Goal: Information Seeking & Learning: Understand process/instructions

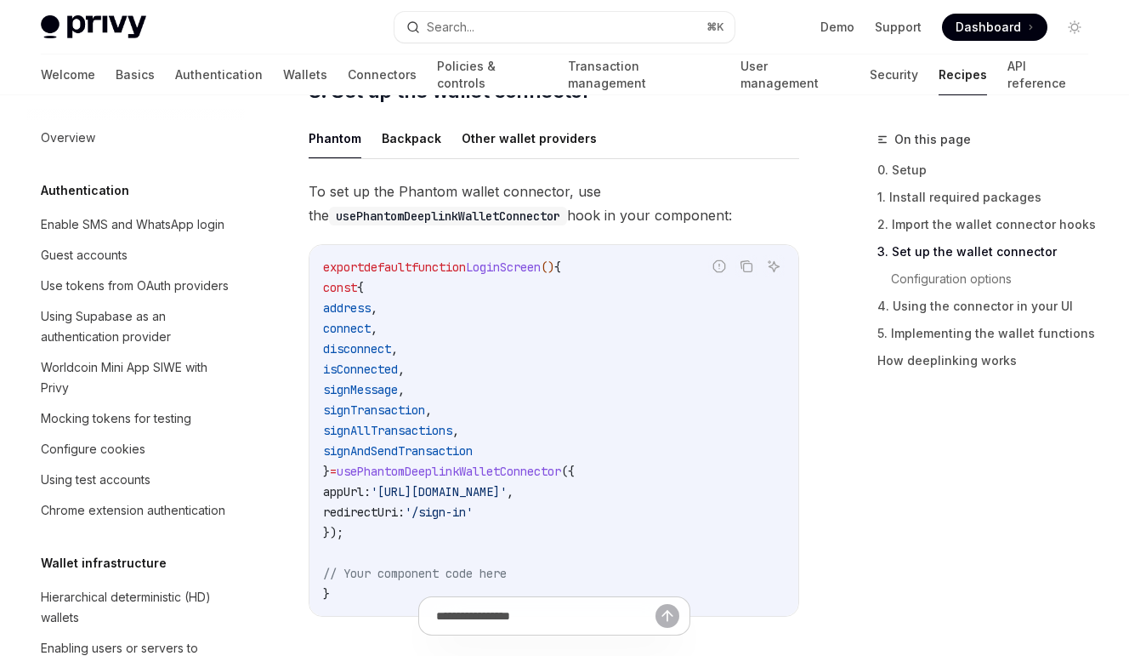
scroll to position [845, 0]
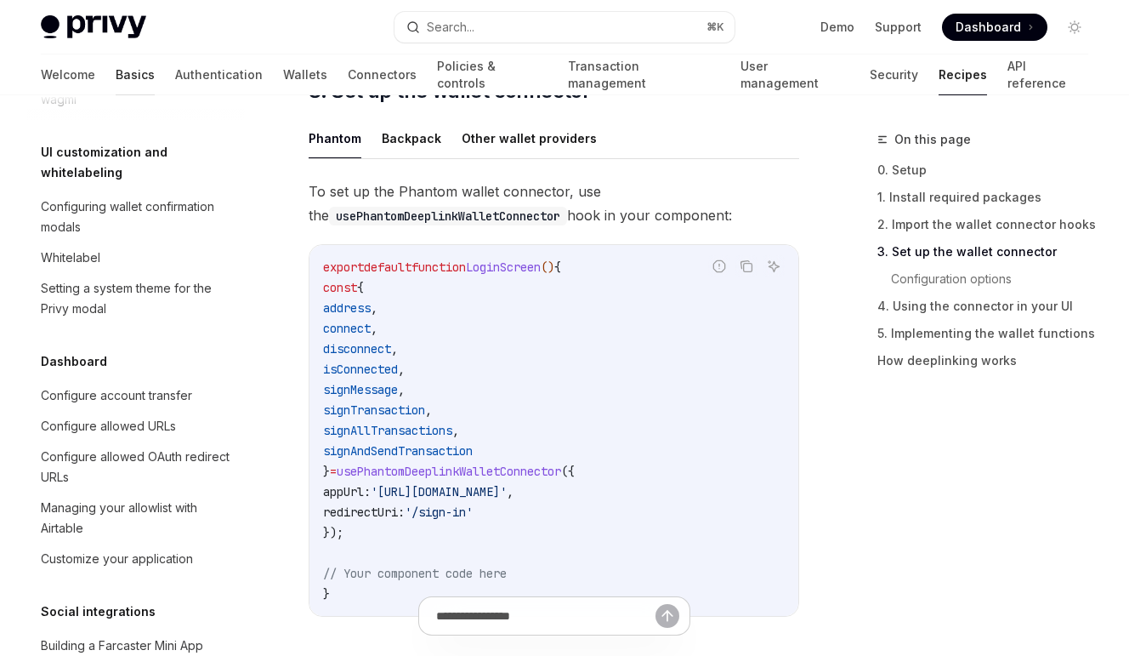
click at [116, 78] on link "Basics" at bounding box center [135, 74] width 39 height 41
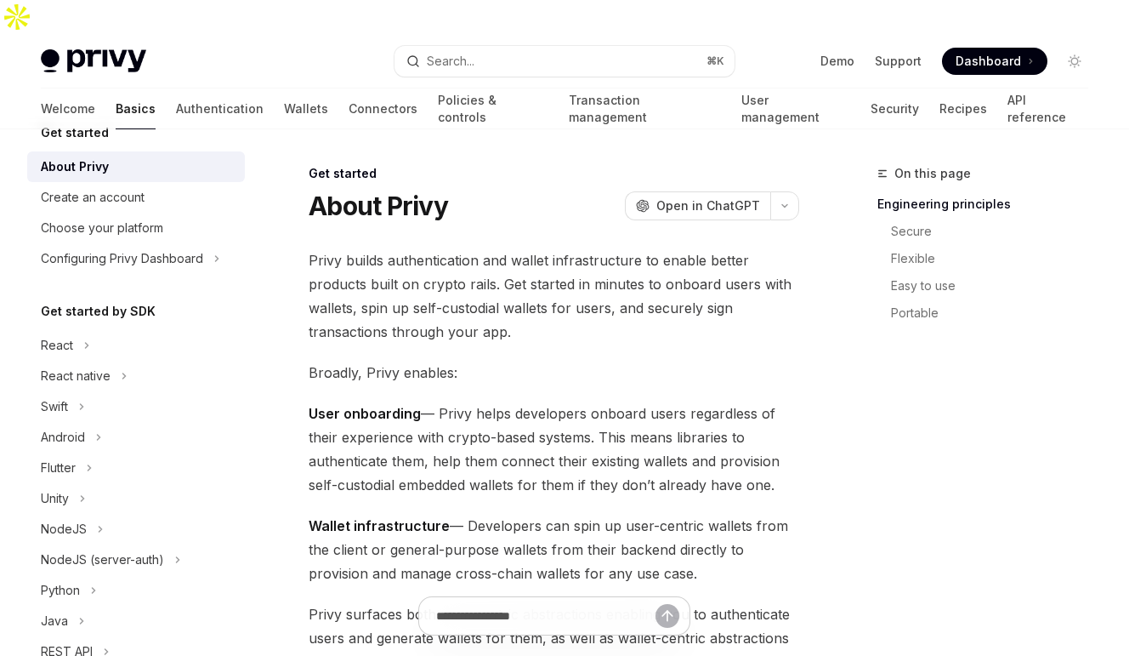
type textarea "*"
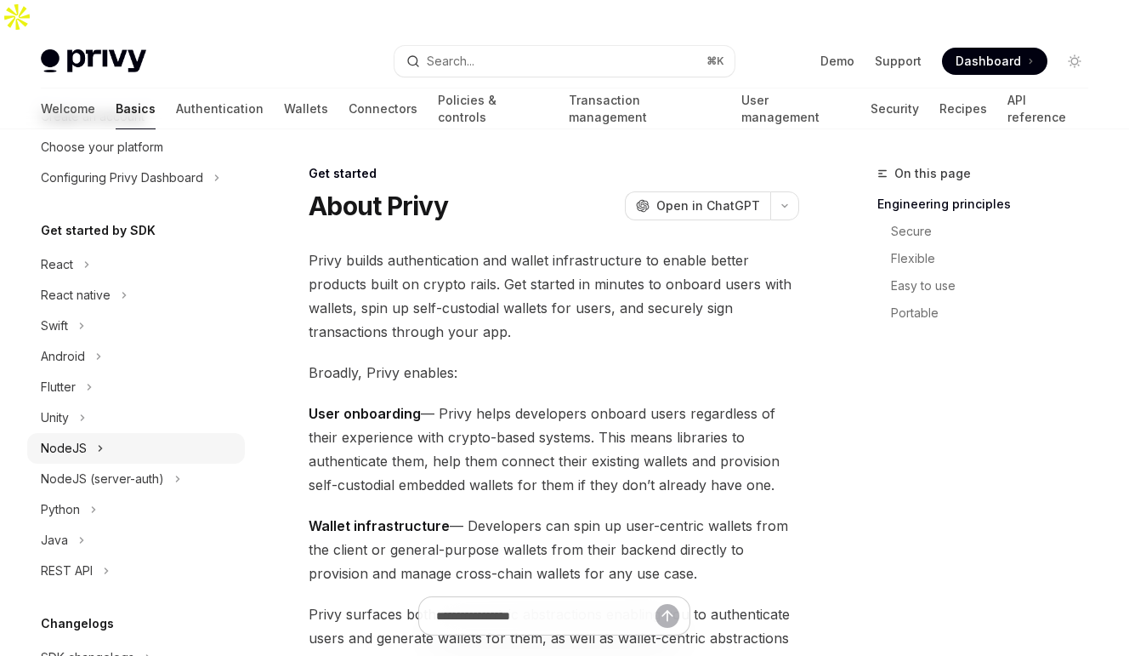
scroll to position [172, 0]
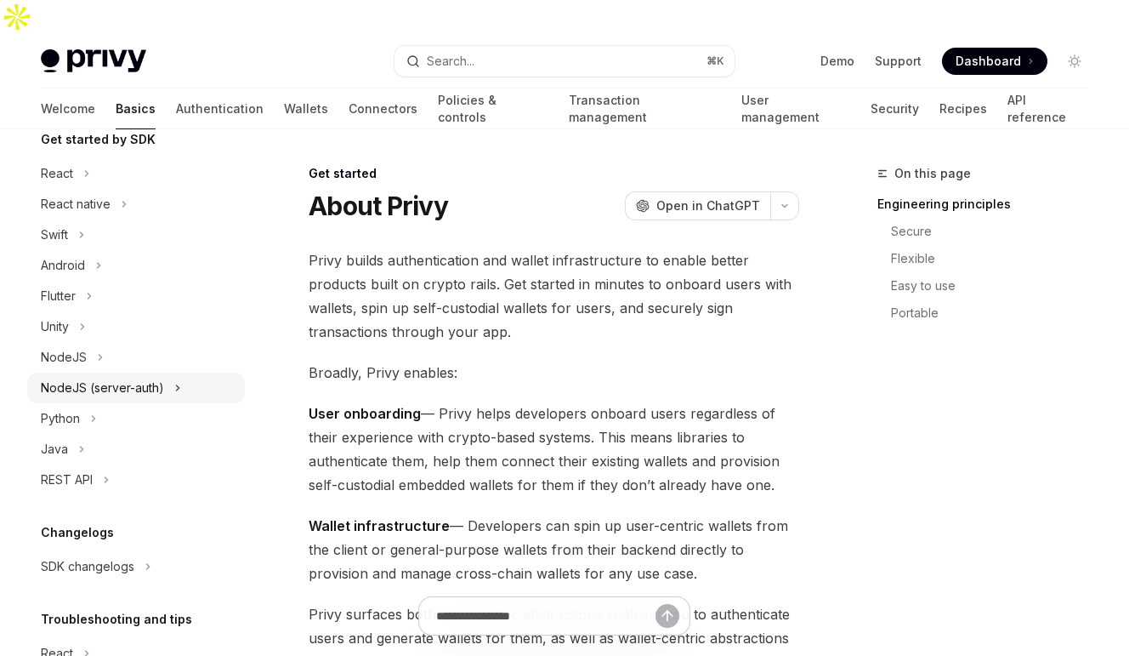
click at [151, 386] on div "NodeJS (server-auth)" at bounding box center [102, 388] width 123 height 20
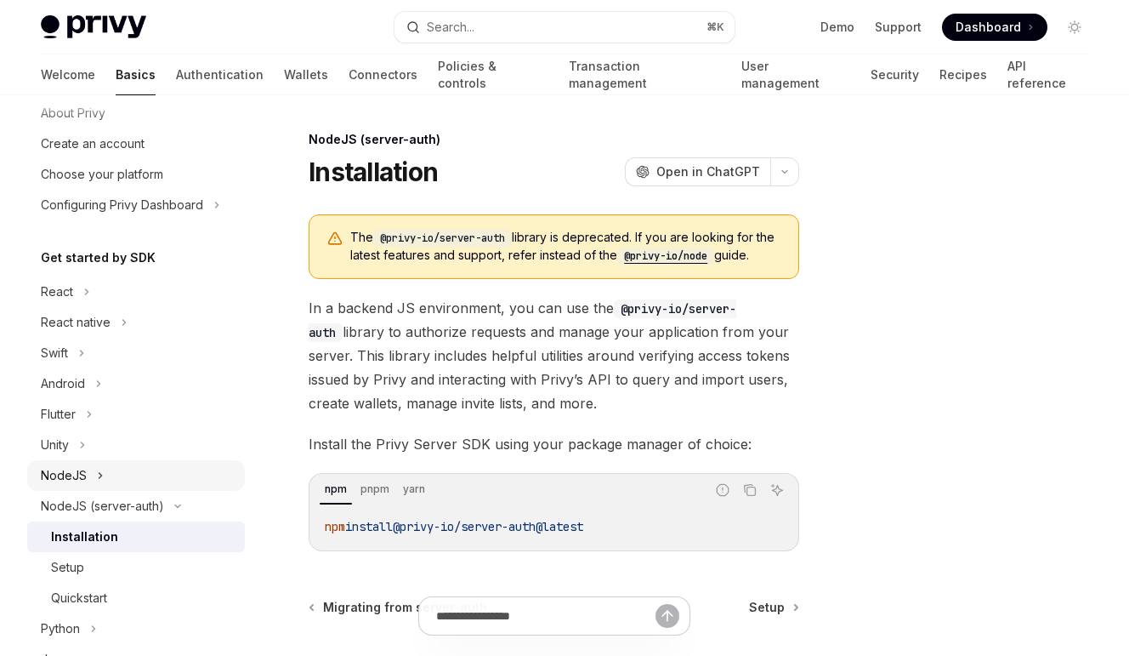
click at [127, 469] on button "NodeJS" at bounding box center [136, 475] width 218 height 31
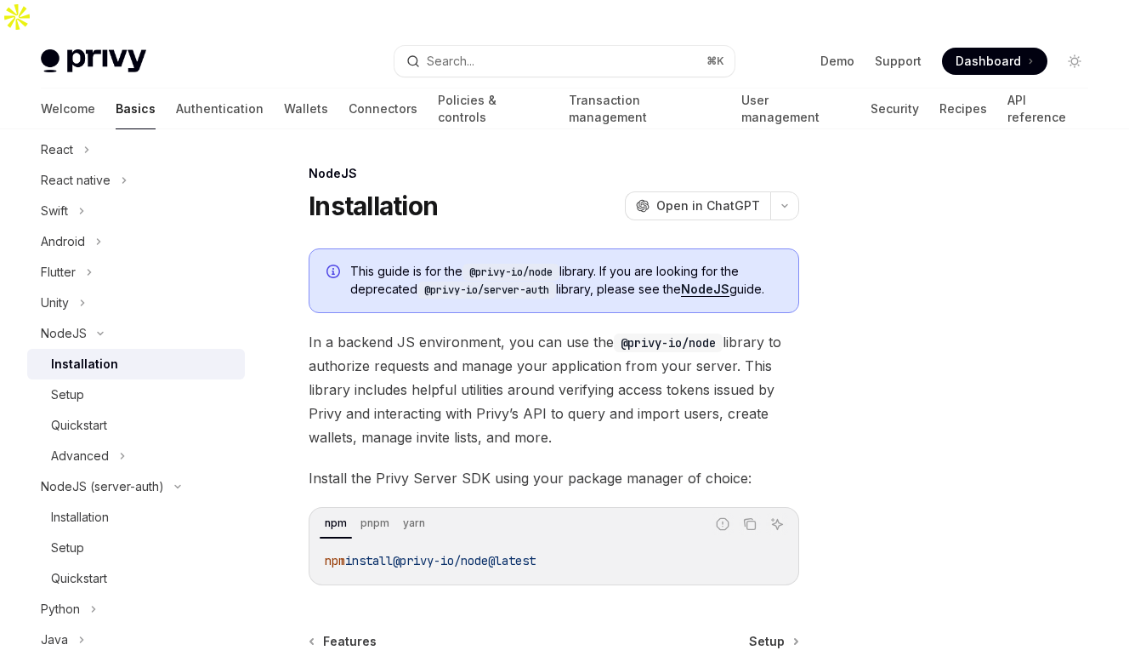
scroll to position [169, 0]
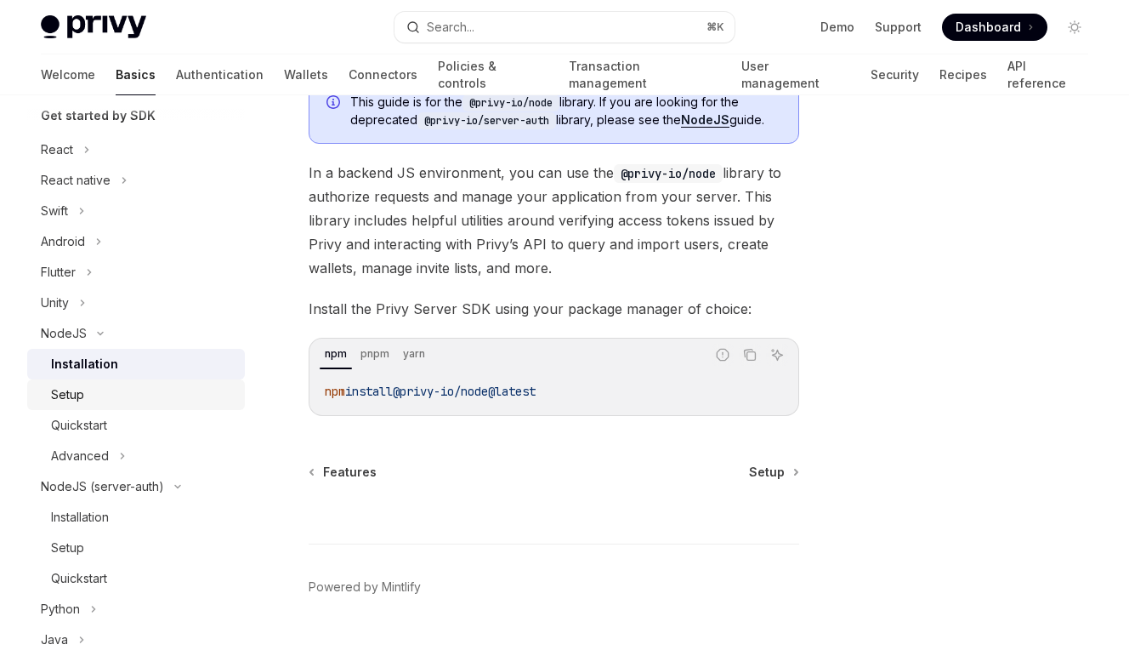
click at [47, 395] on link "Setup" at bounding box center [136, 394] width 218 height 31
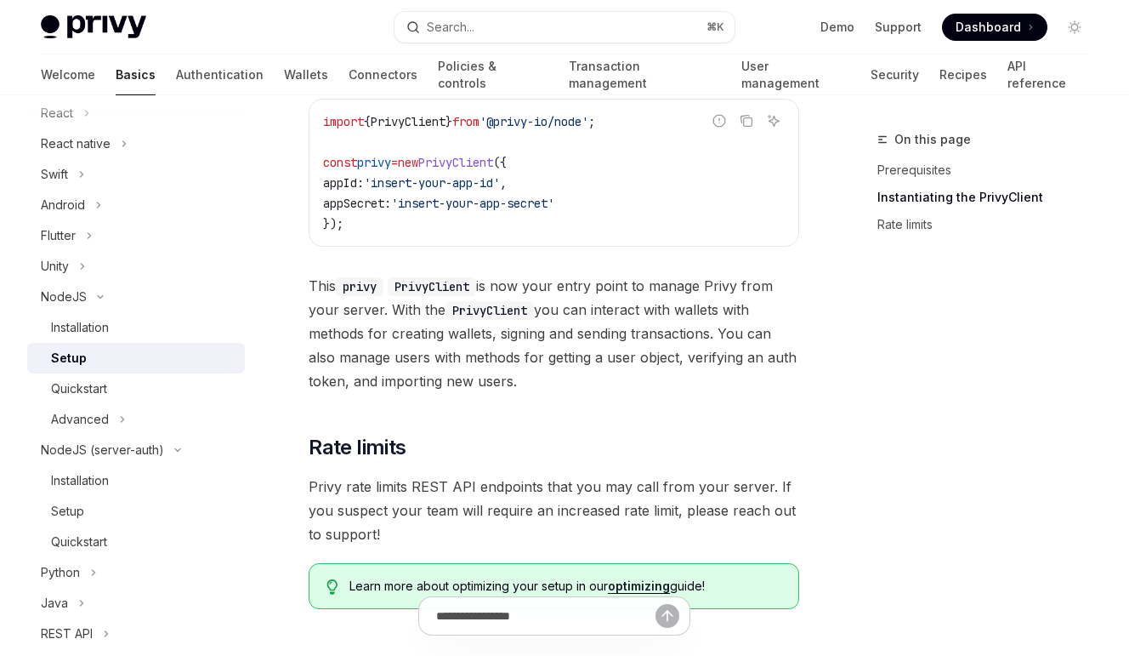
scroll to position [813, 0]
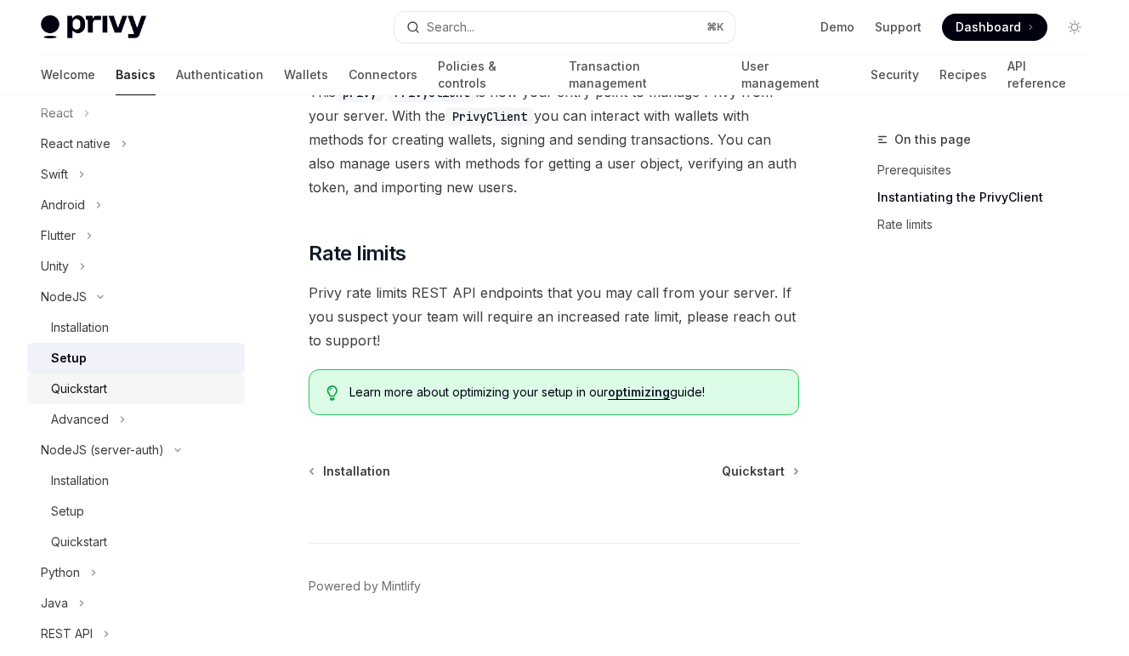
click at [128, 393] on div "Quickstart" at bounding box center [143, 388] width 184 height 20
type textarea "*"
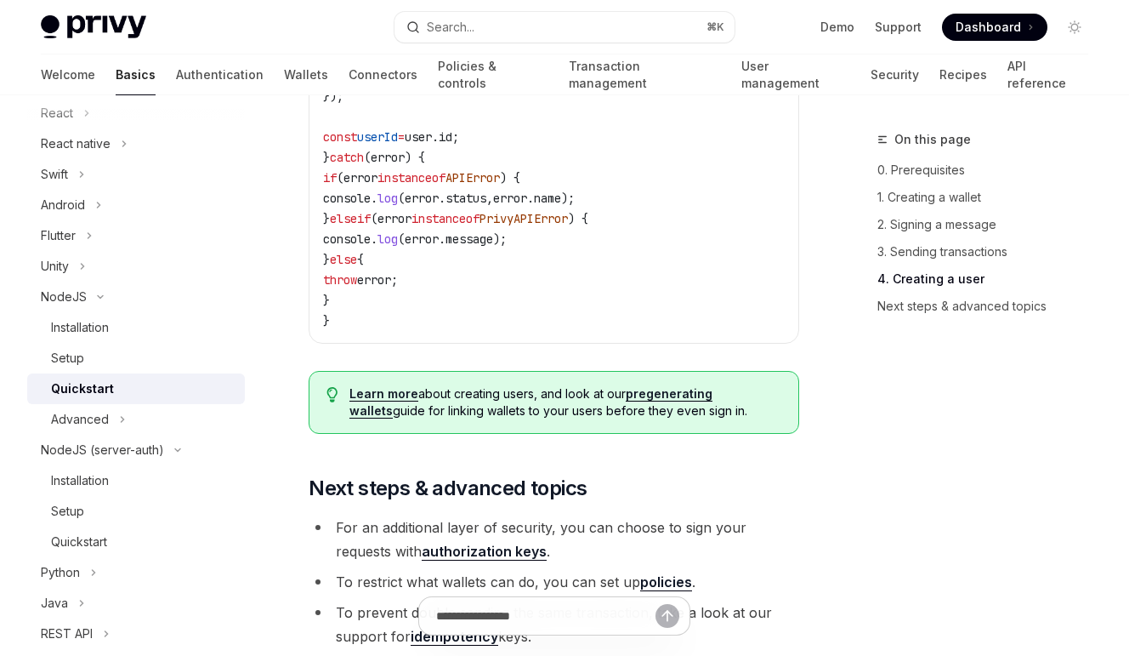
scroll to position [3461, 0]
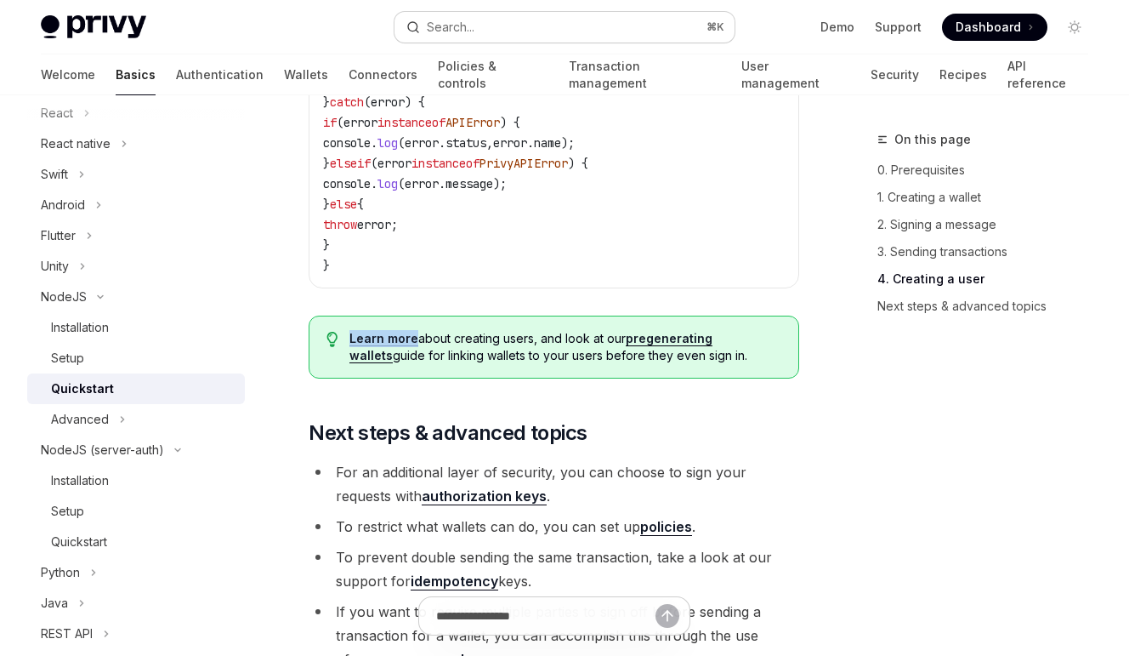
drag, startPoint x: 393, startPoint y: 336, endPoint x: 429, endPoint y: 13, distance: 325.1
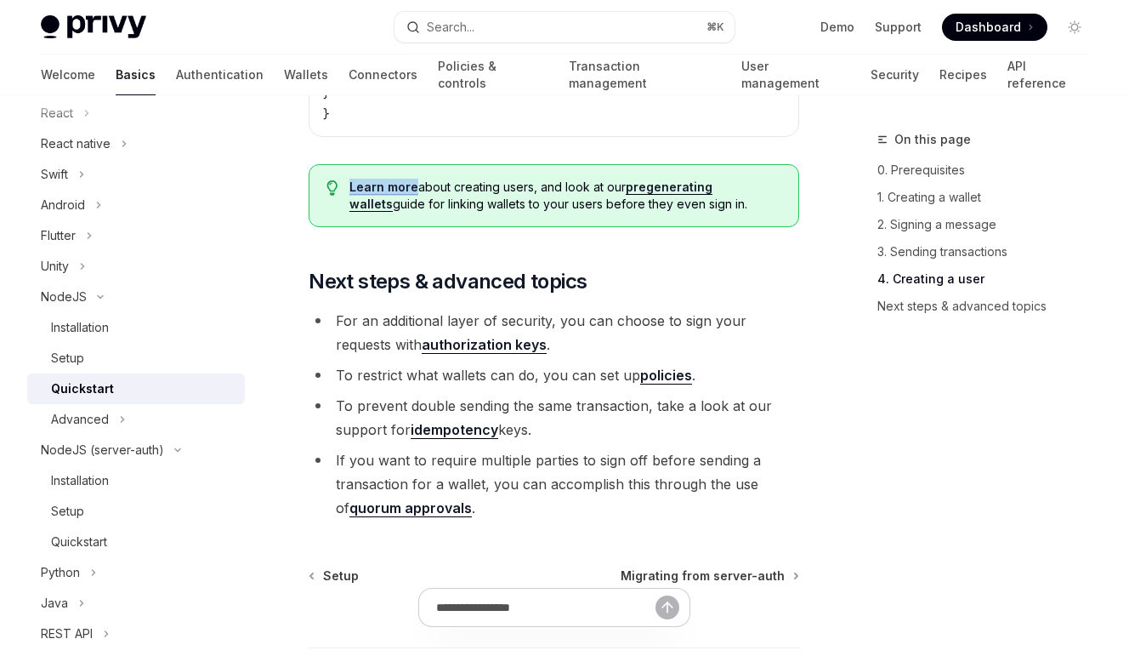
scroll to position [3597, 0]
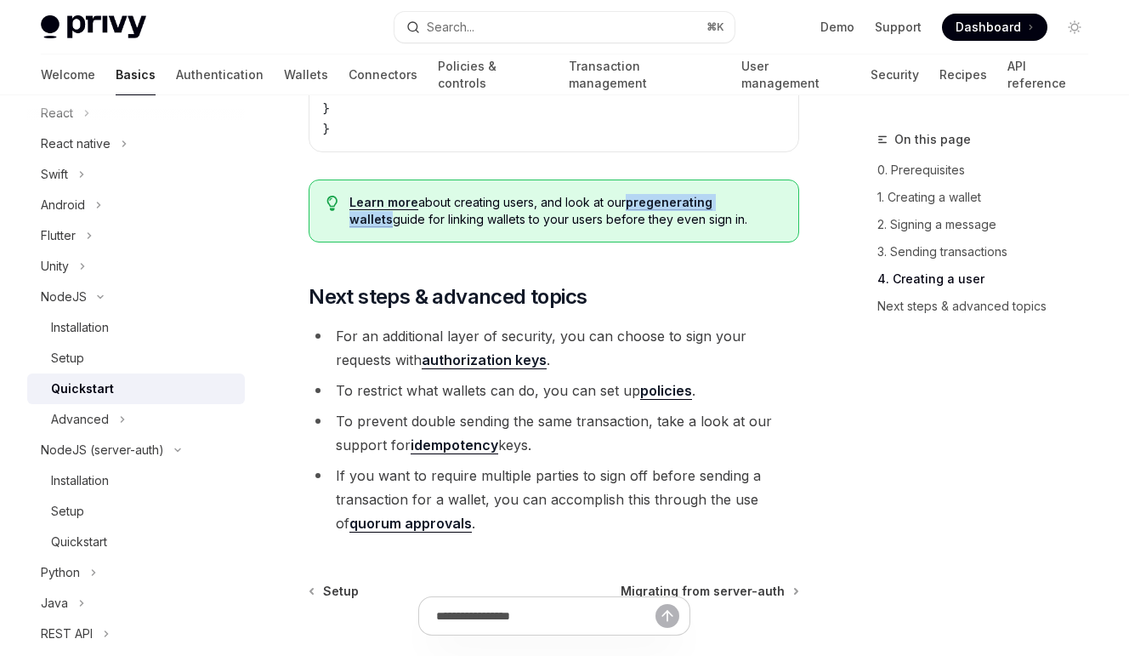
drag, startPoint x: 674, startPoint y: 207, endPoint x: 512, endPoint y: 7, distance: 257.5
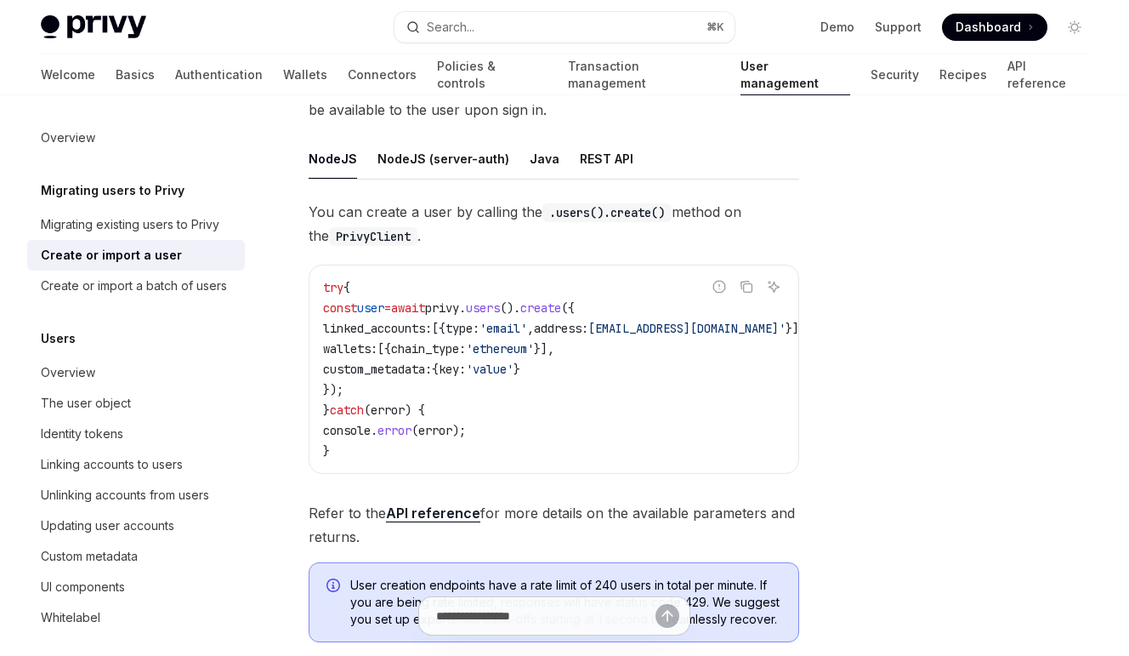
scroll to position [224, 0]
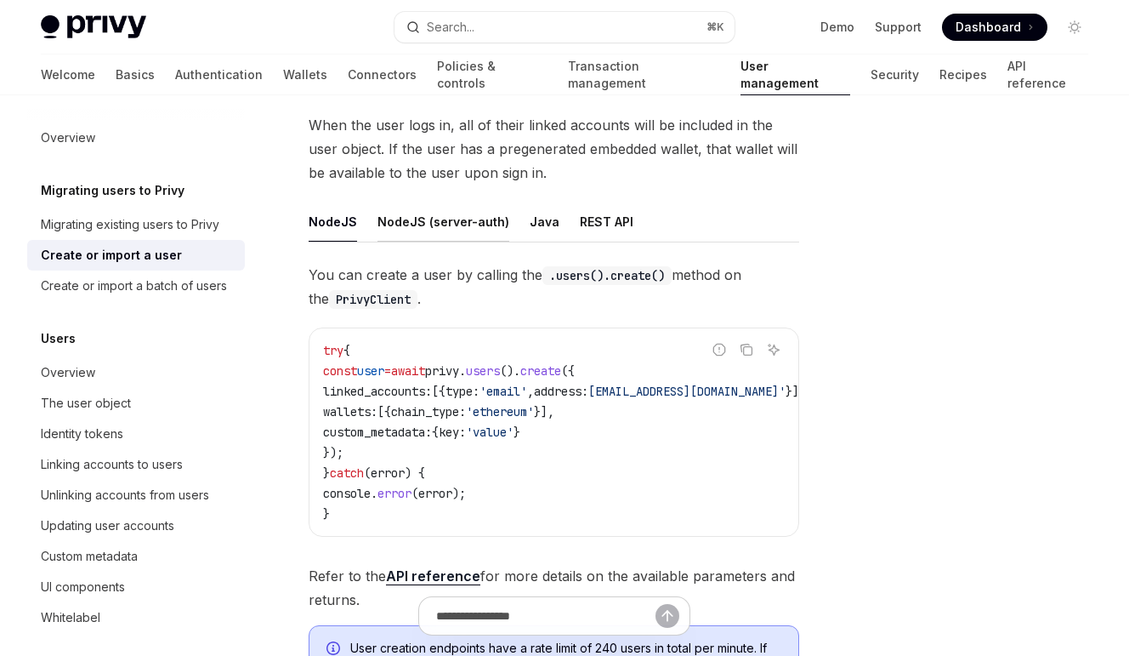
click at [476, 202] on button "NodeJS (server-auth)" at bounding box center [444, 222] width 132 height 40
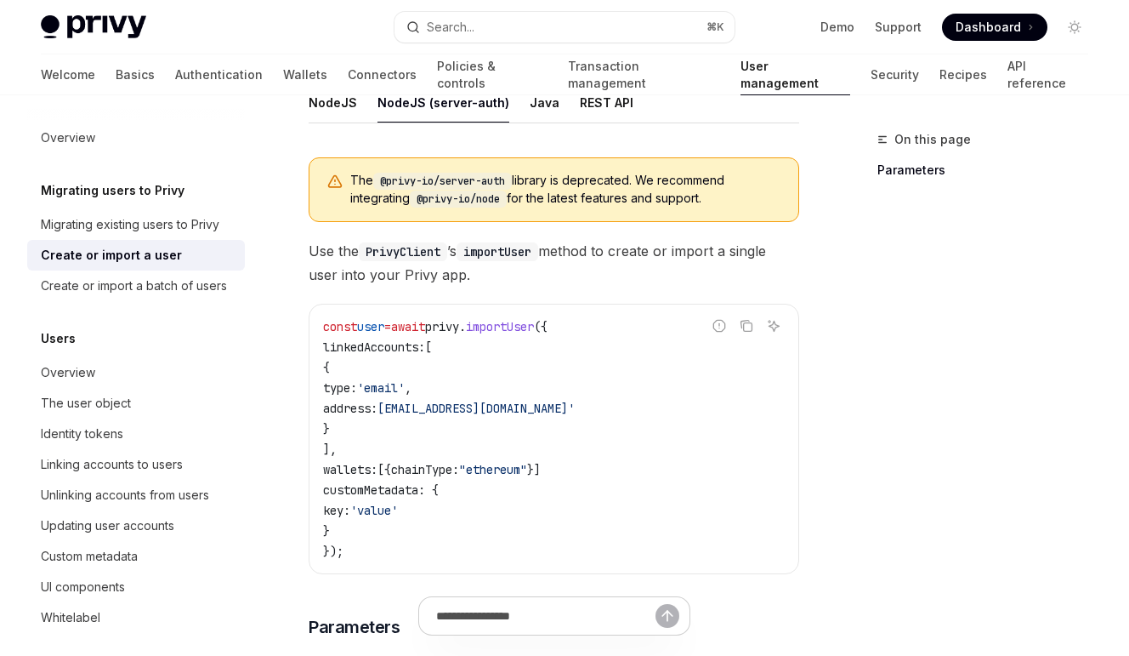
scroll to position [344, 0]
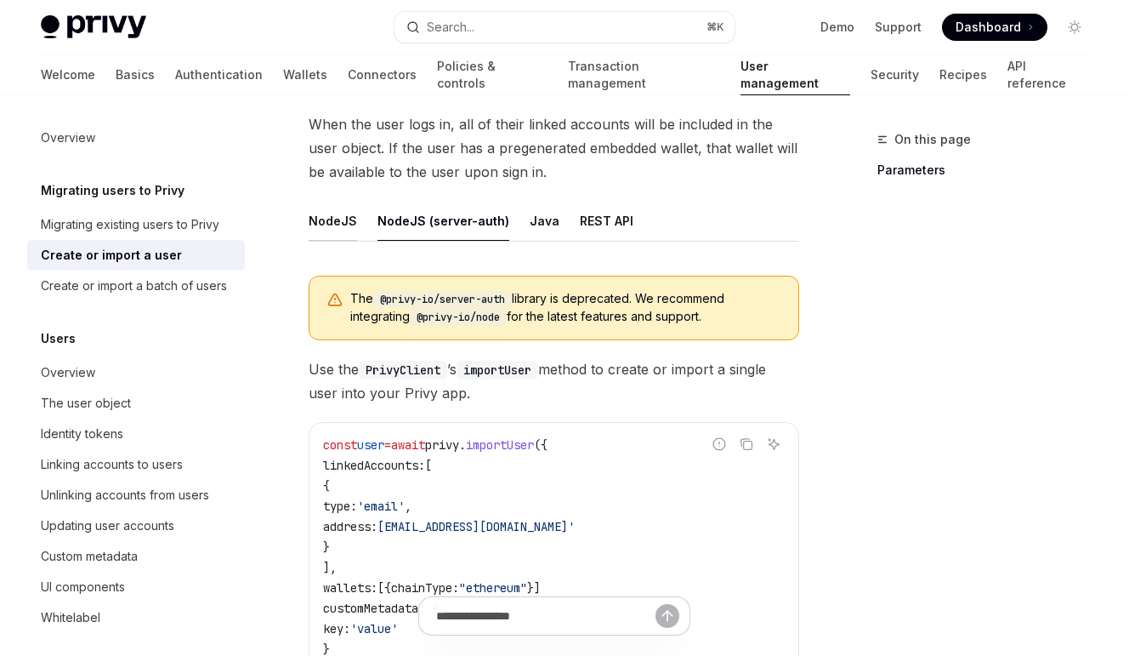
click at [352, 201] on button "NodeJS" at bounding box center [333, 221] width 48 height 40
type textarea "*"
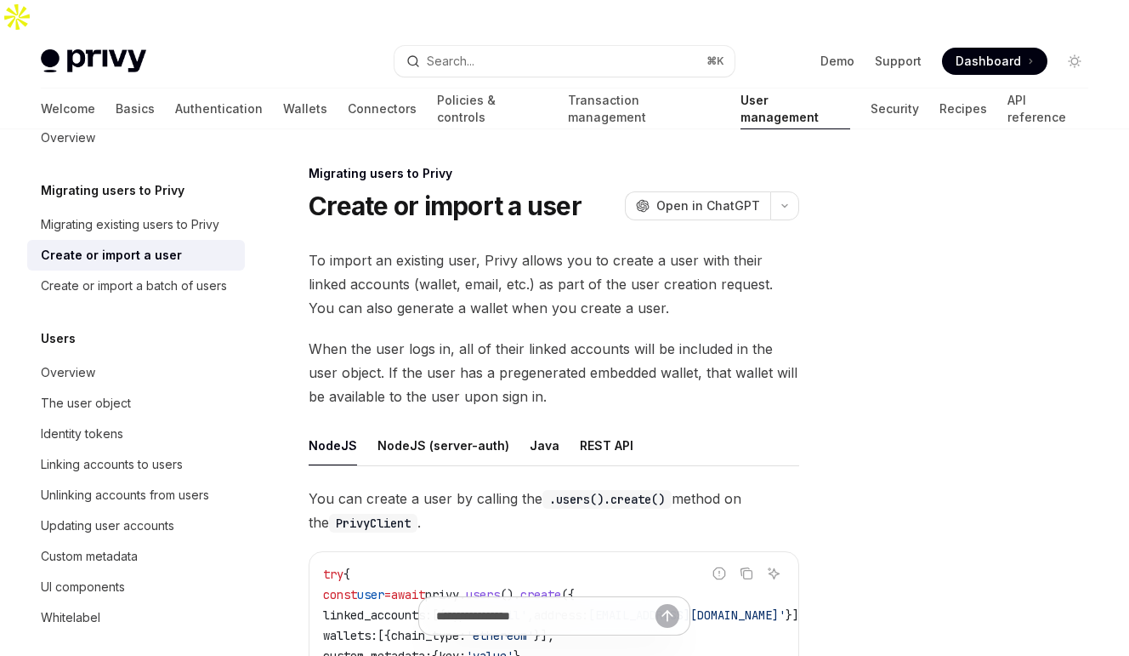
scroll to position [3, 0]
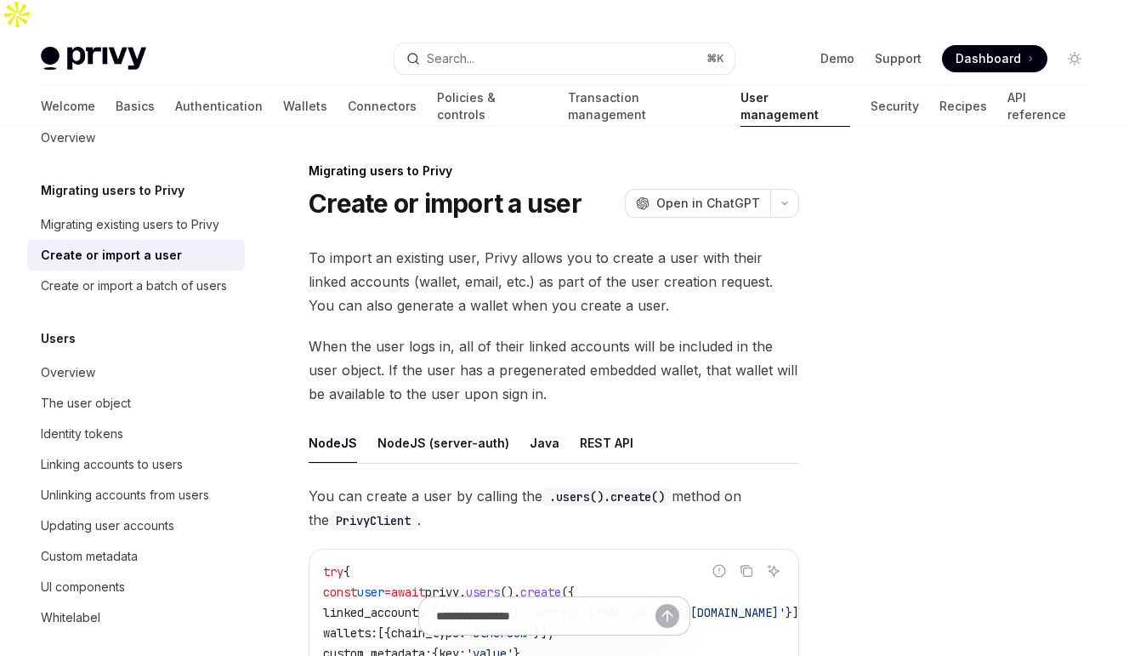
click at [316, 188] on h1 "Create or import a user" at bounding box center [445, 203] width 273 height 31
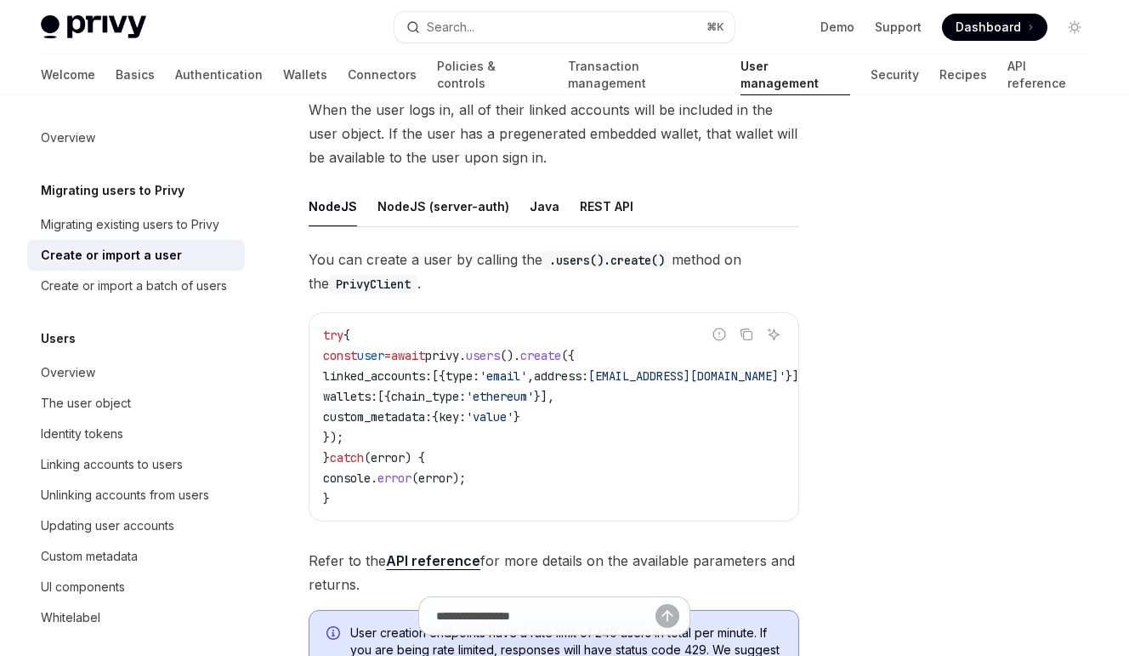
scroll to position [0, 0]
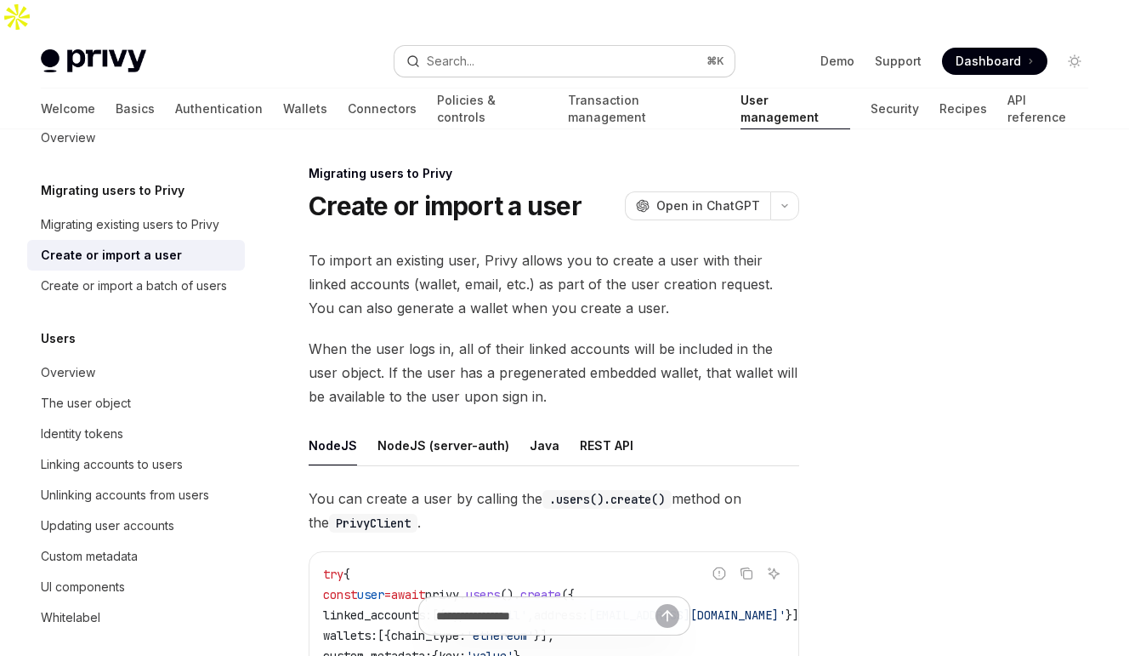
click at [525, 46] on button "Search... ⌘ K" at bounding box center [565, 61] width 340 height 31
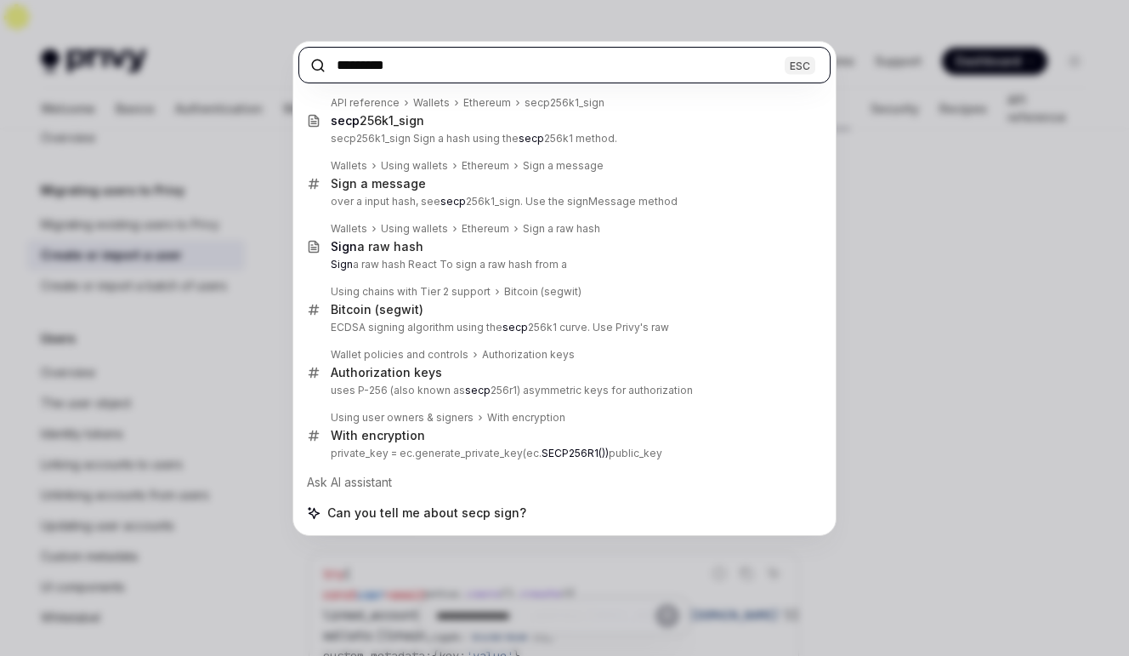
click at [407, 67] on input "*********" at bounding box center [565, 65] width 532 height 37
paste input "*****"
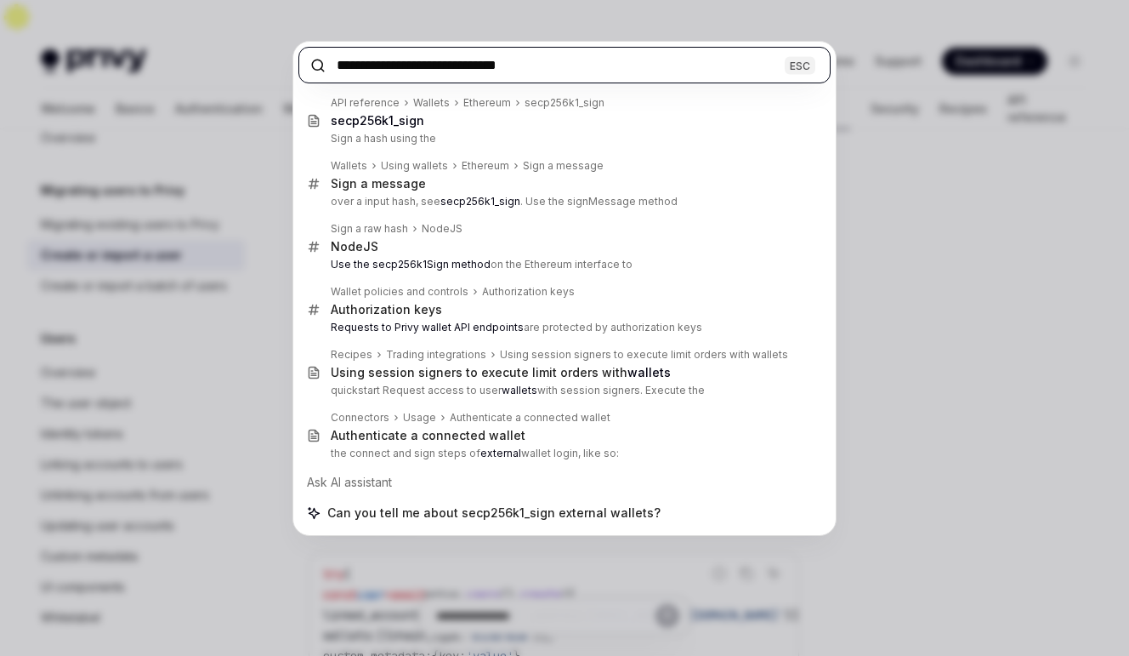
type input "**********"
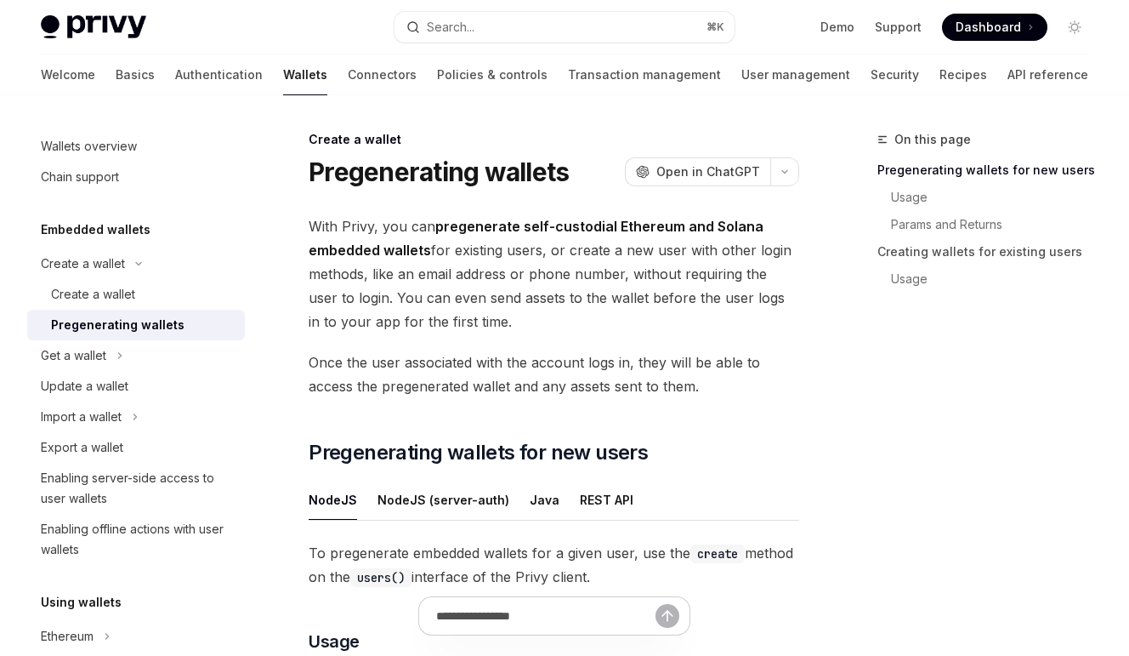
scroll to position [230, 0]
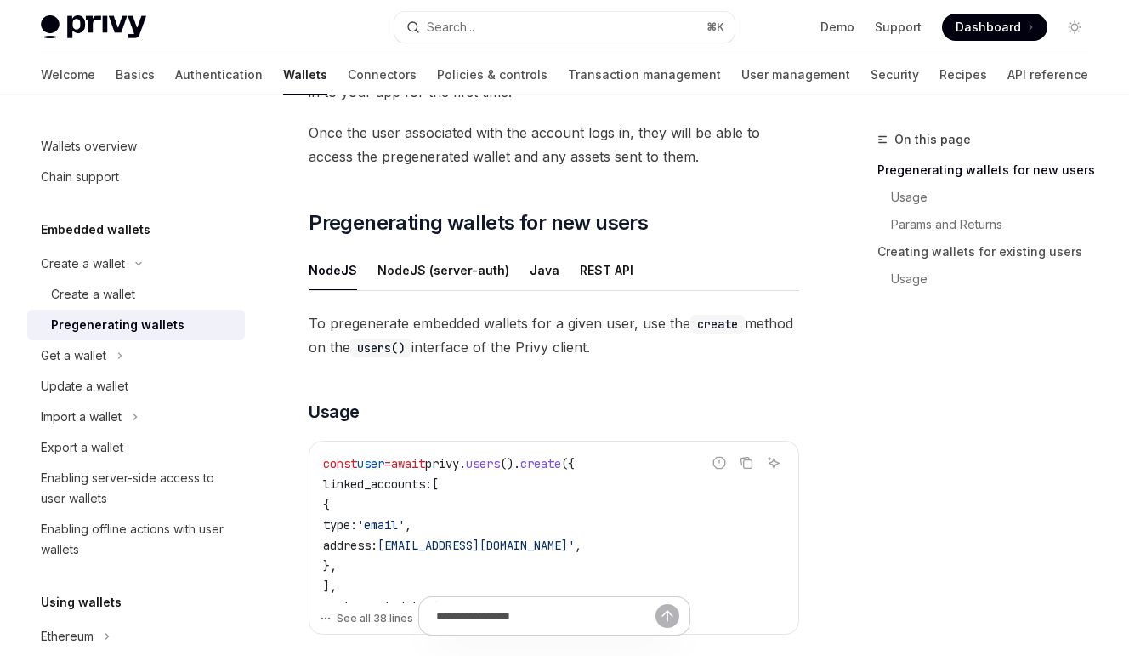
type textarea "*"
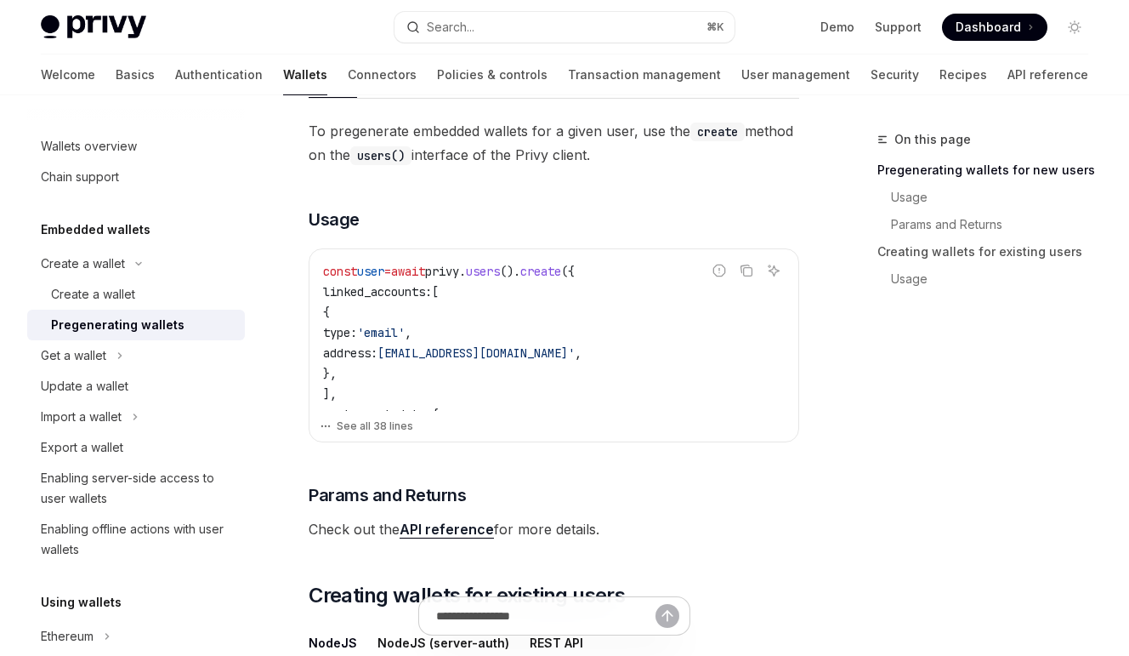
scroll to position [470, 0]
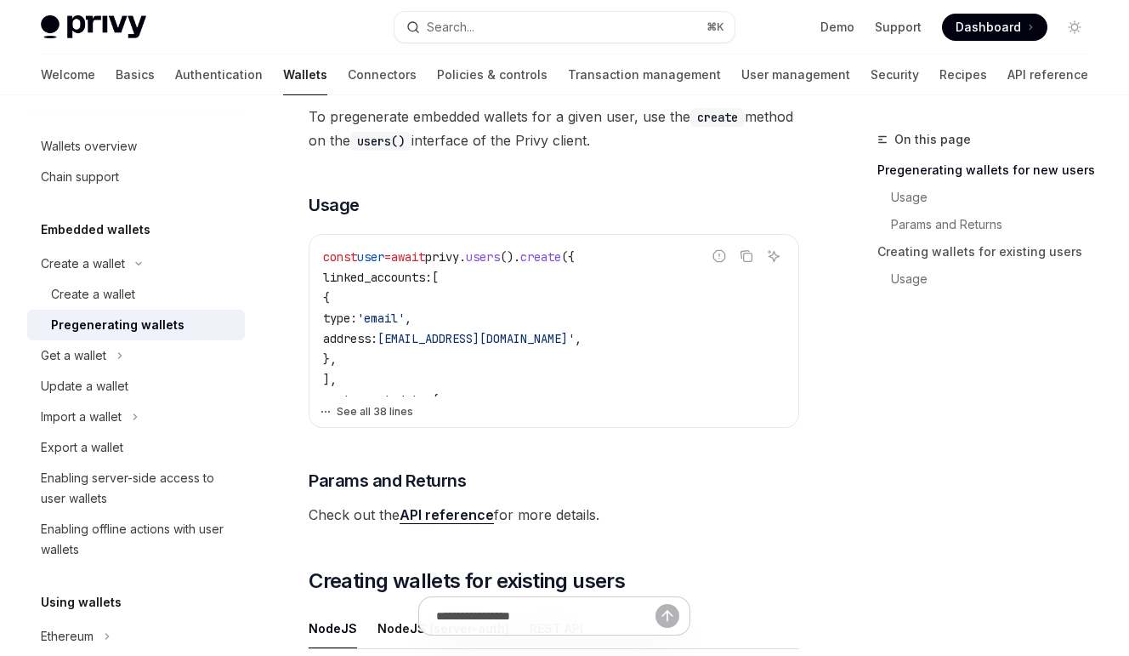
click at [359, 400] on button "See all 38 lines" at bounding box center [554, 412] width 469 height 24
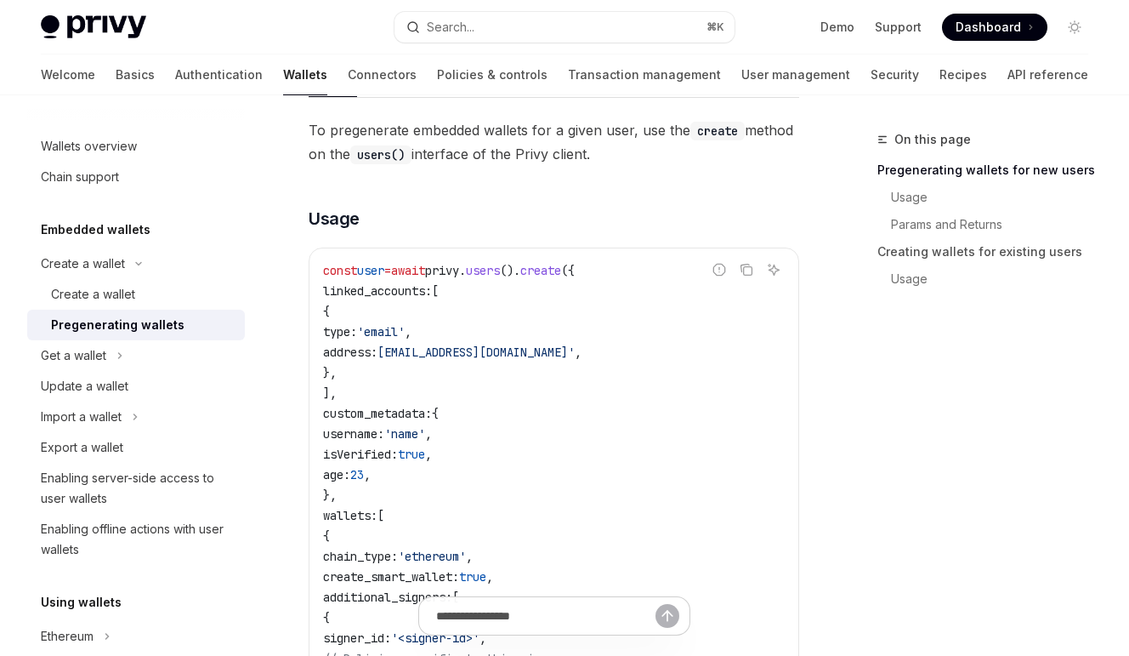
scroll to position [451, 0]
